Goal: Task Accomplishment & Management: Use online tool/utility

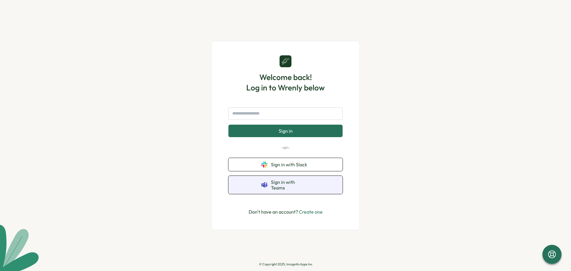
click at [298, 188] on button "Sign in with Teams" at bounding box center [285, 185] width 114 height 18
click at [288, 188] on button "Sign in with Teams" at bounding box center [285, 185] width 114 height 18
